Goal: Task Accomplishment & Management: Complete application form

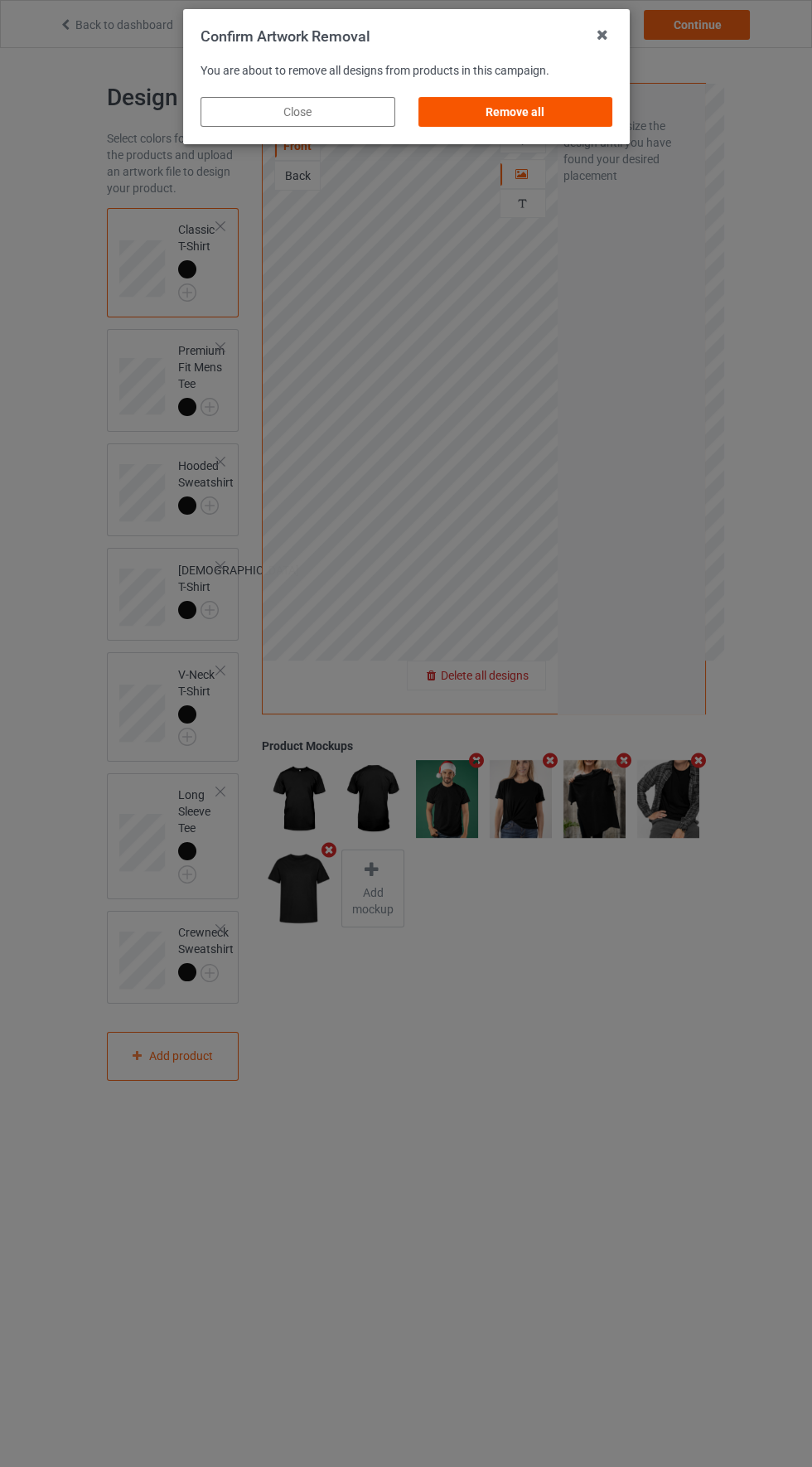
click at [553, 123] on div "Remove all" at bounding box center [515, 112] width 195 height 29
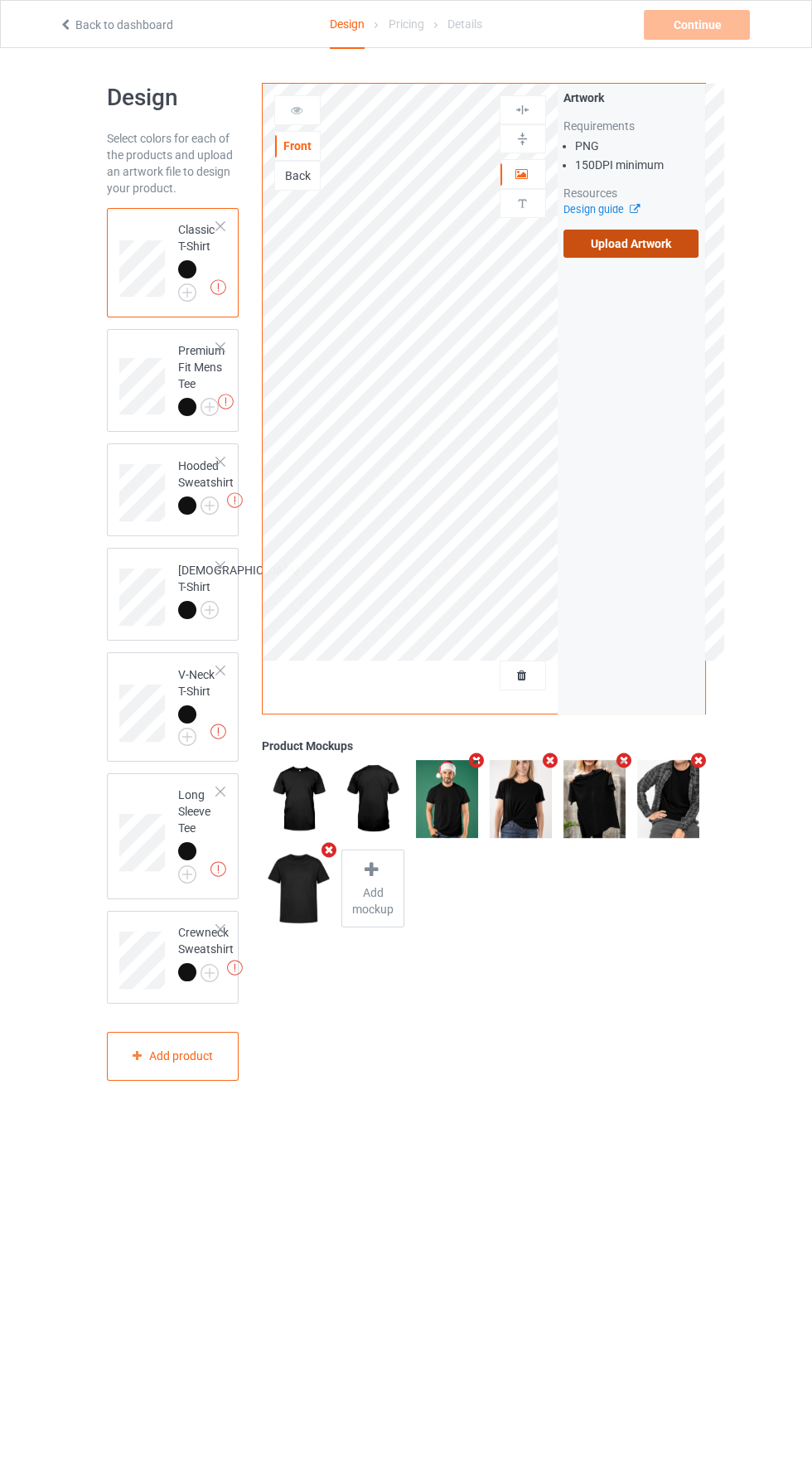
click at [644, 244] on label "Upload Artwork" at bounding box center [632, 244] width 136 height 29
click at [0, 0] on input "Upload Artwork" at bounding box center [0, 0] width 0 height 0
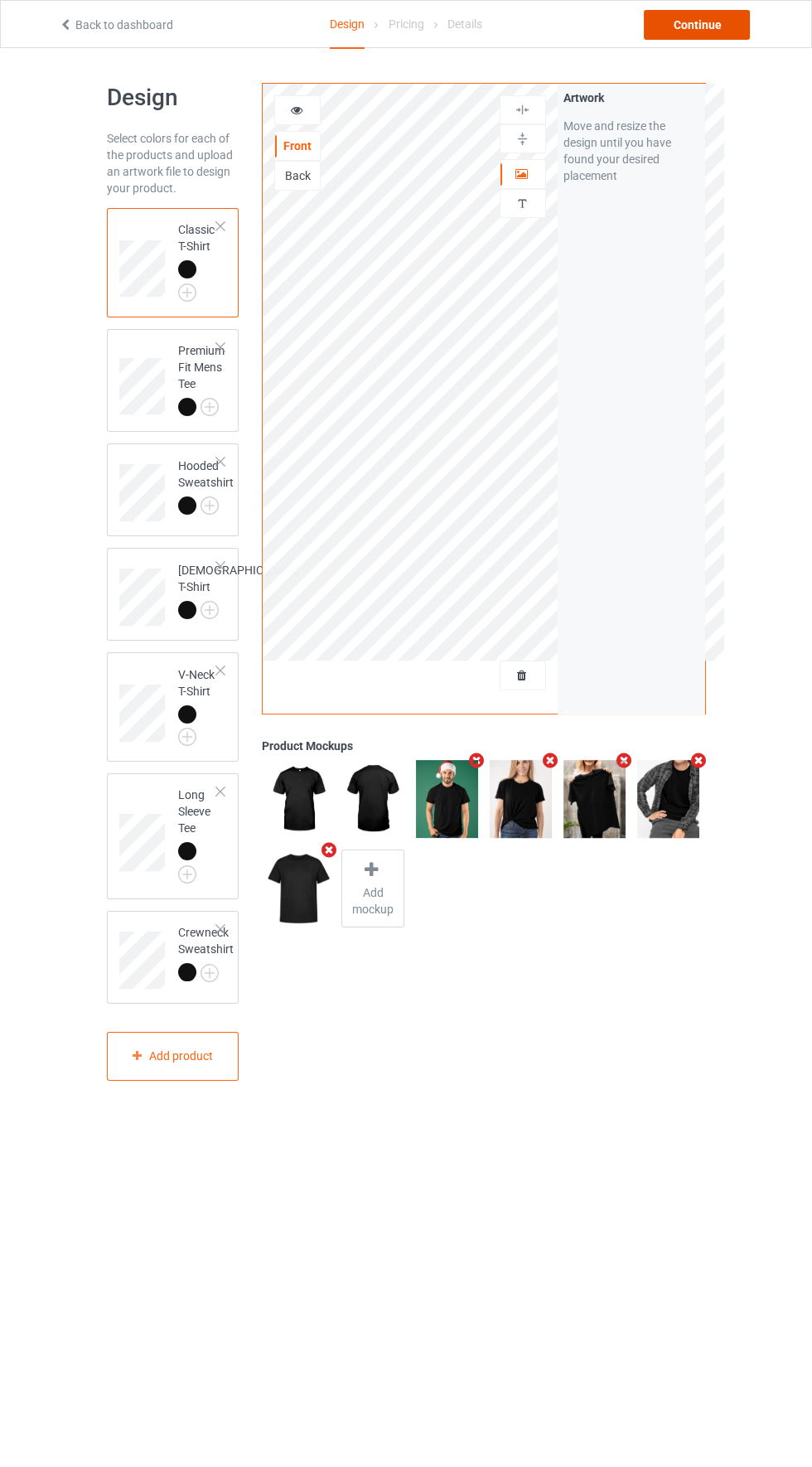
click at [712, 25] on div "Continue" at bounding box center [697, 24] width 106 height 29
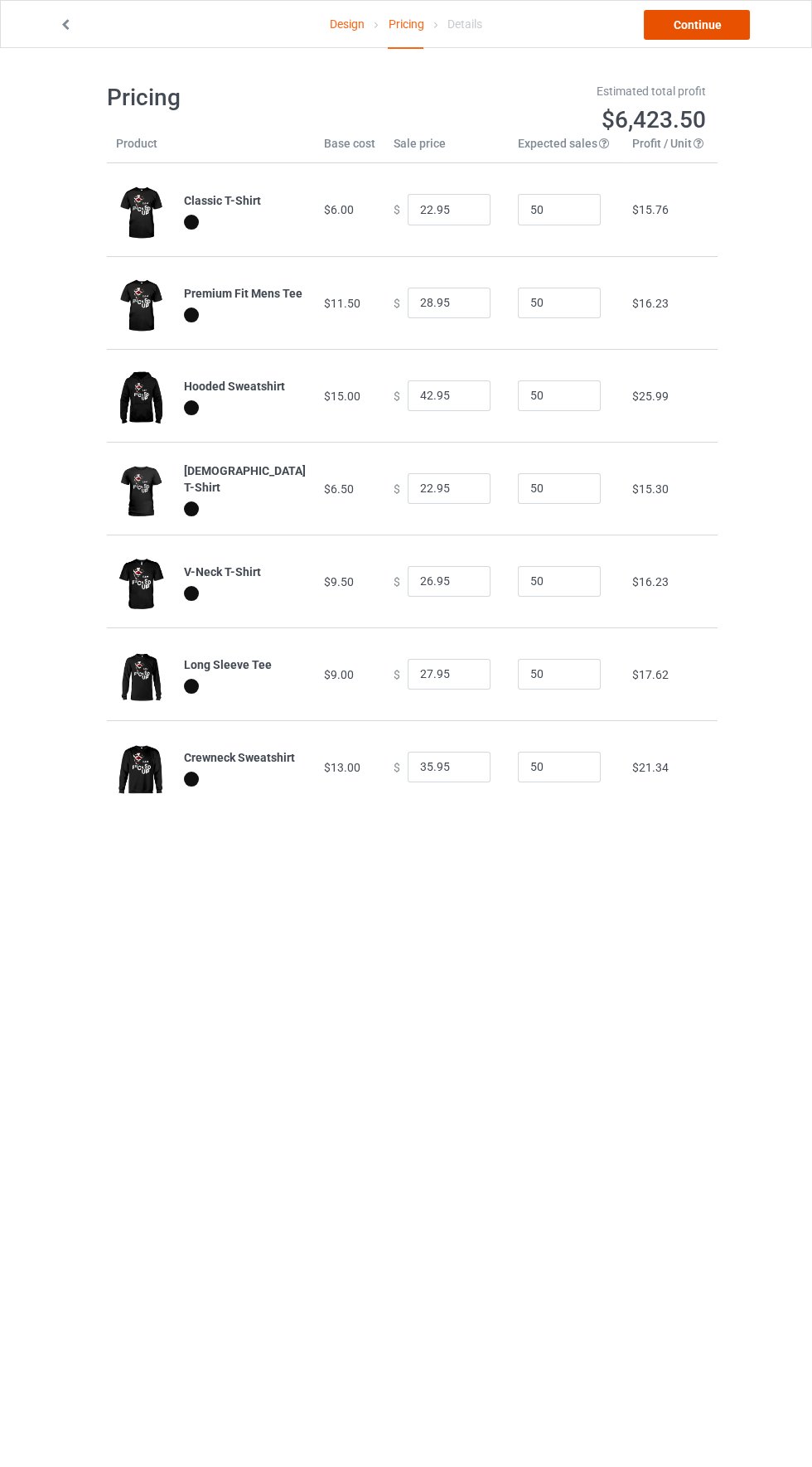
click at [719, 32] on link "Continue" at bounding box center [697, 24] width 106 height 29
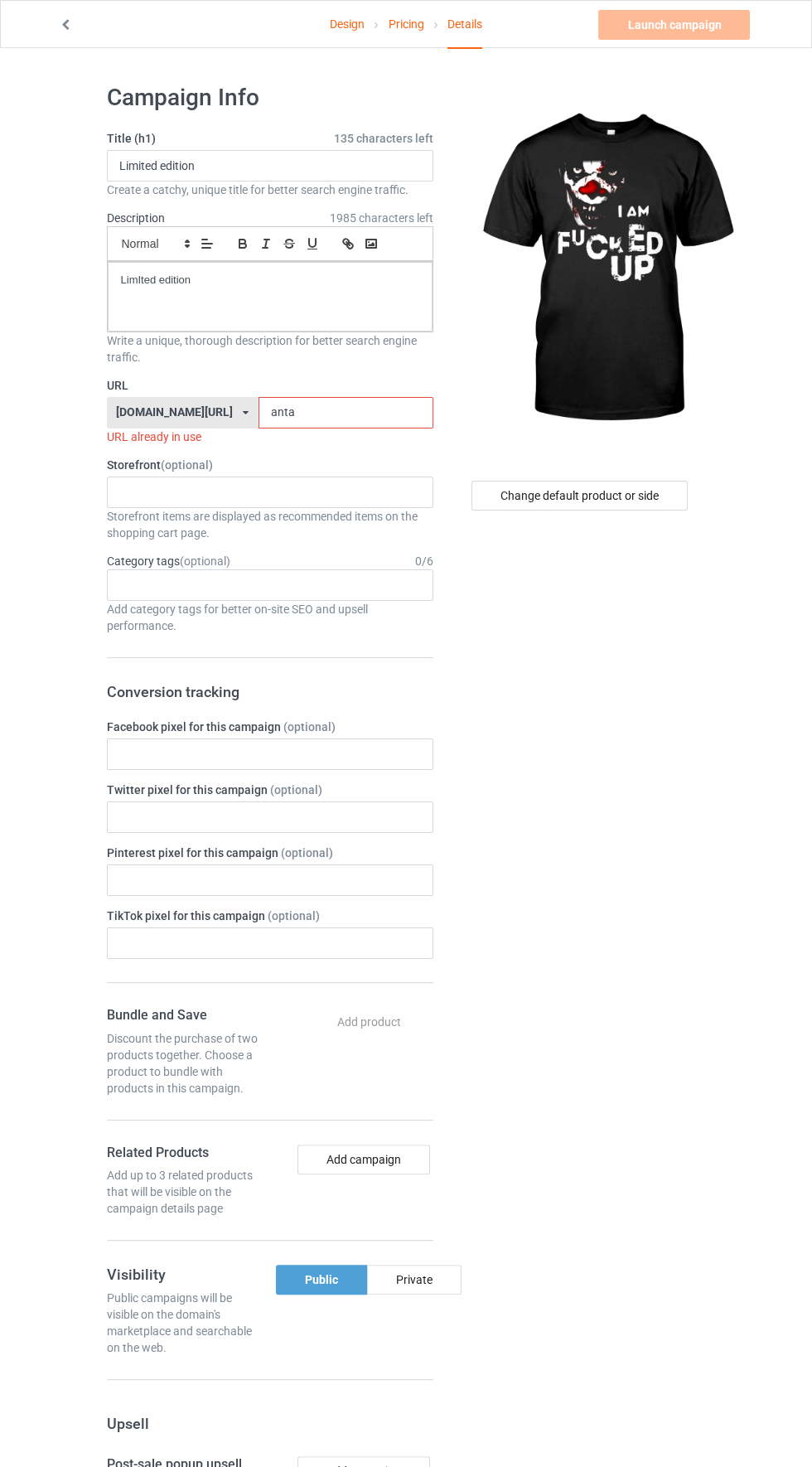
click at [318, 412] on input "anta" at bounding box center [346, 412] width 175 height 31
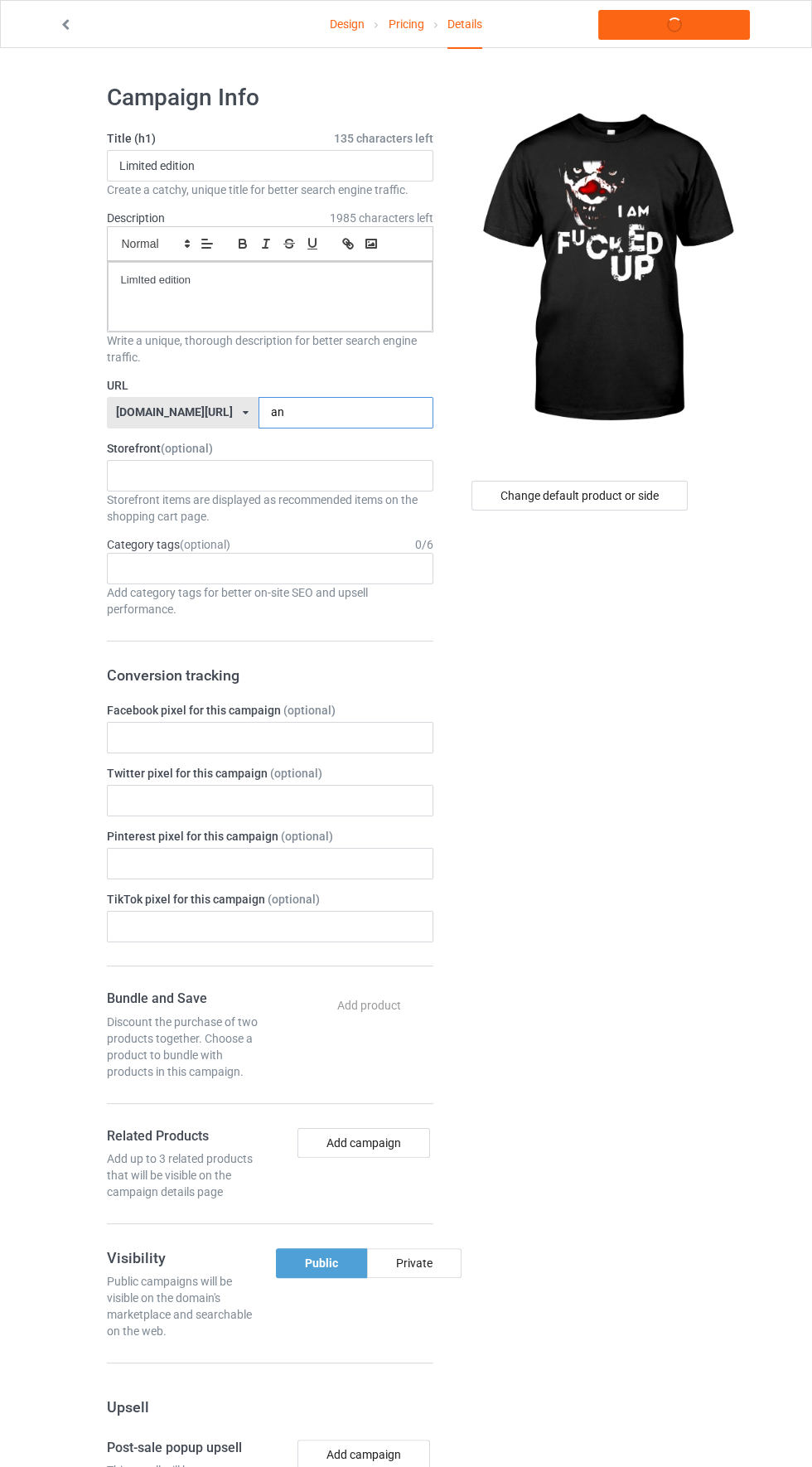
type input "a"
type input "Fuckedup"
click at [699, 25] on link "Launch campaign" at bounding box center [674, 24] width 152 height 29
